Goal: Find specific page/section: Find specific page/section

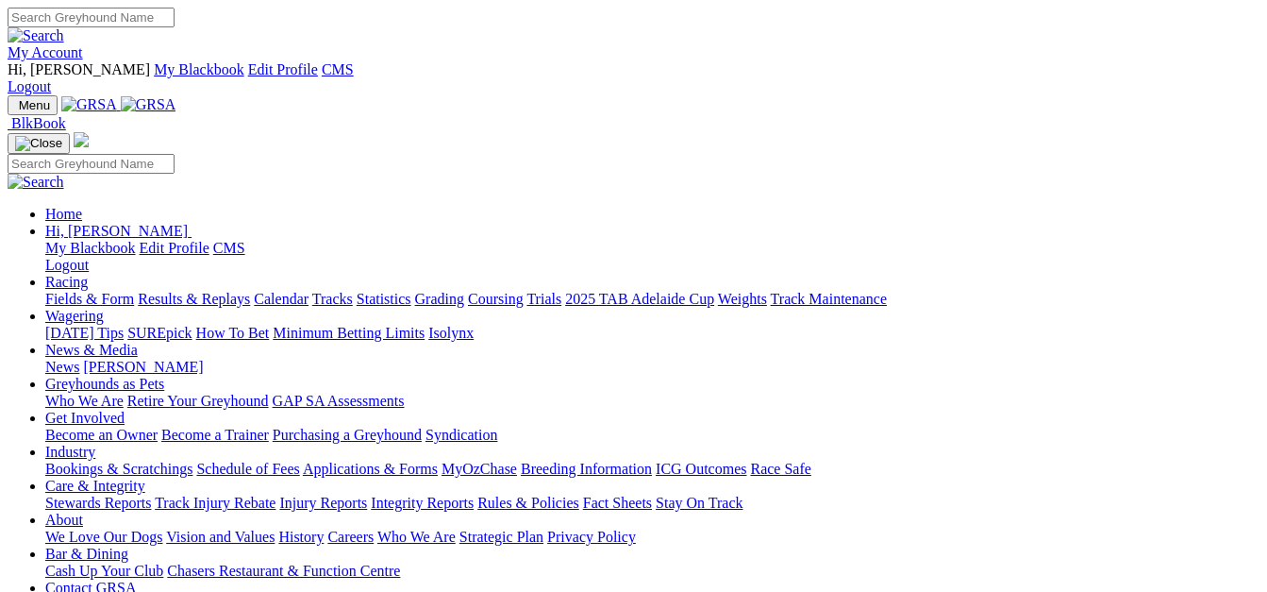
click at [88, 274] on link "Racing" at bounding box center [66, 282] width 42 height 16
click at [85, 291] on link "Fields & Form" at bounding box center [89, 299] width 89 height 16
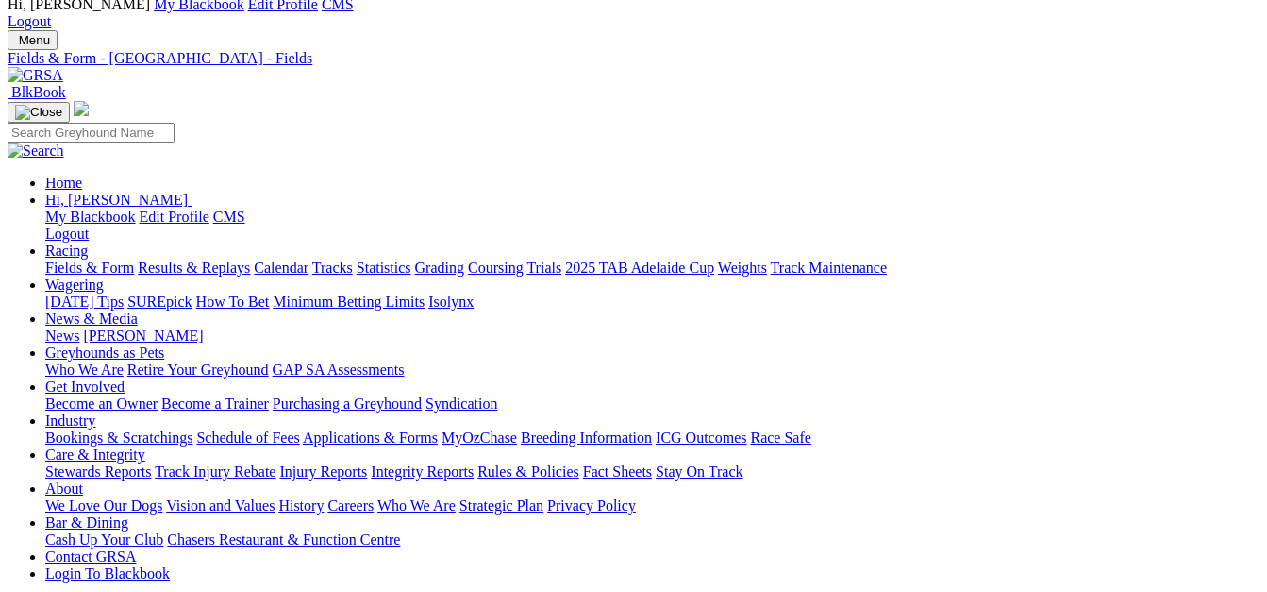
scroll to position [94, 0]
